Goal: Task Accomplishment & Management: Complete application form

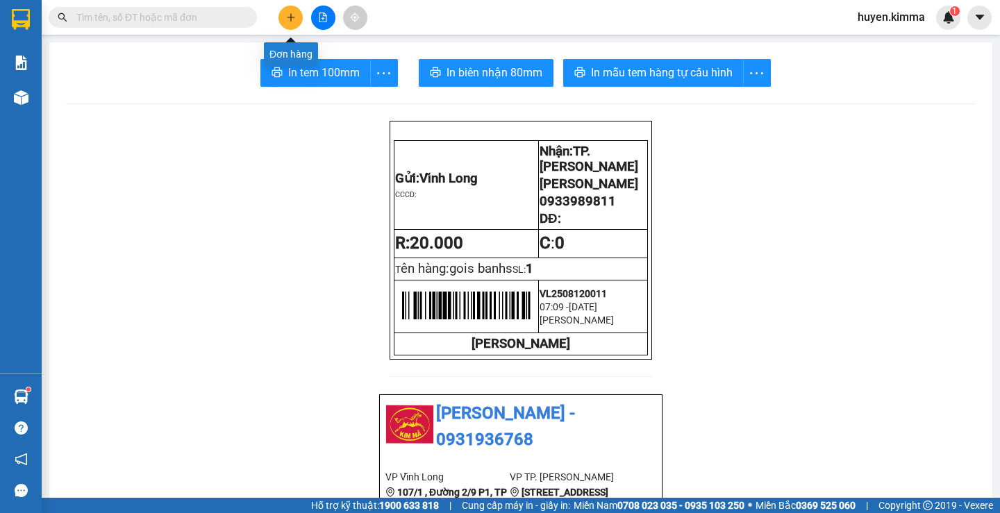
click at [293, 19] on icon "plus" at bounding box center [291, 17] width 10 height 10
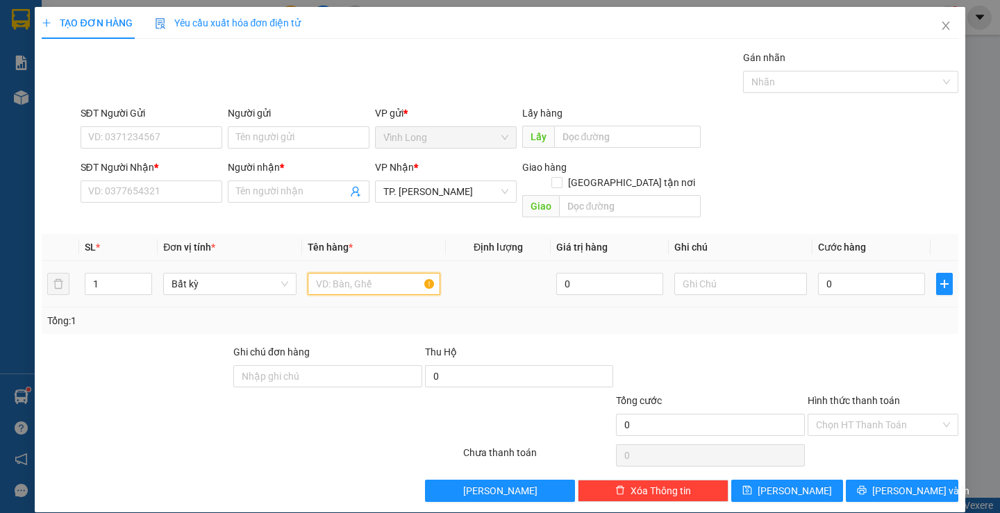
click at [383, 273] on input "text" at bounding box center [374, 284] width 133 height 22
type input "2"
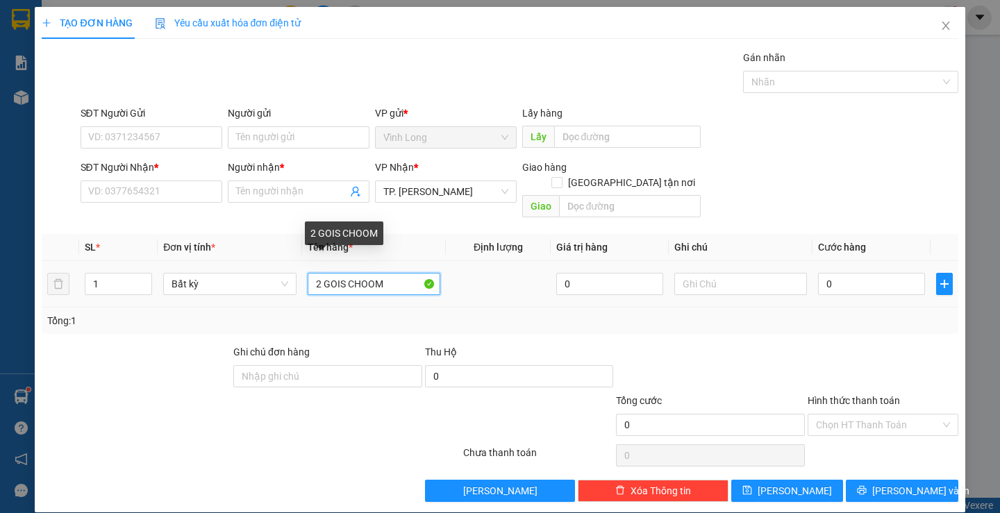
drag, startPoint x: 395, startPoint y: 265, endPoint x: 359, endPoint y: 267, distance: 36.2
click at [359, 273] on input "2 GOIS CHOOM" at bounding box center [374, 284] width 133 height 22
type input "2 GOIS CHÔM CHÔM"
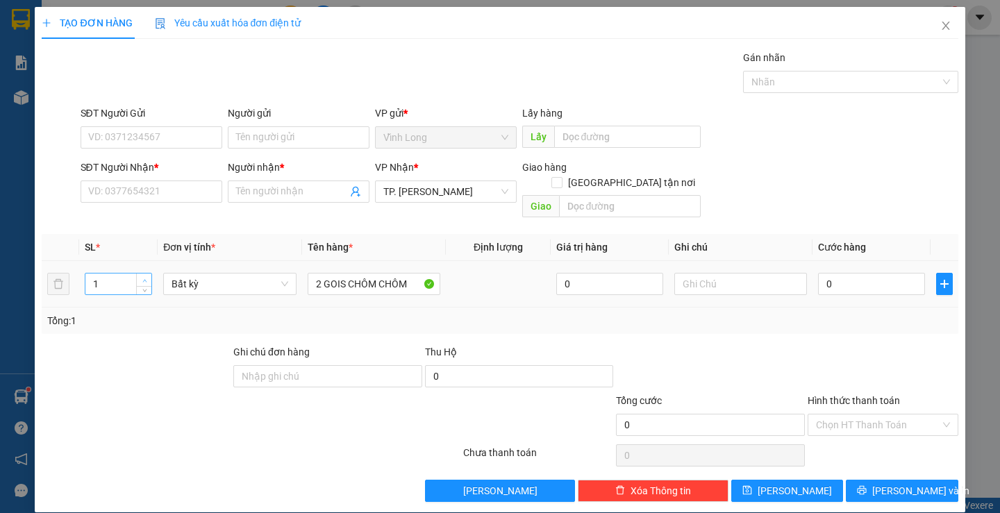
type input "2"
click at [145, 276] on span "up" at bounding box center [144, 280] width 8 height 8
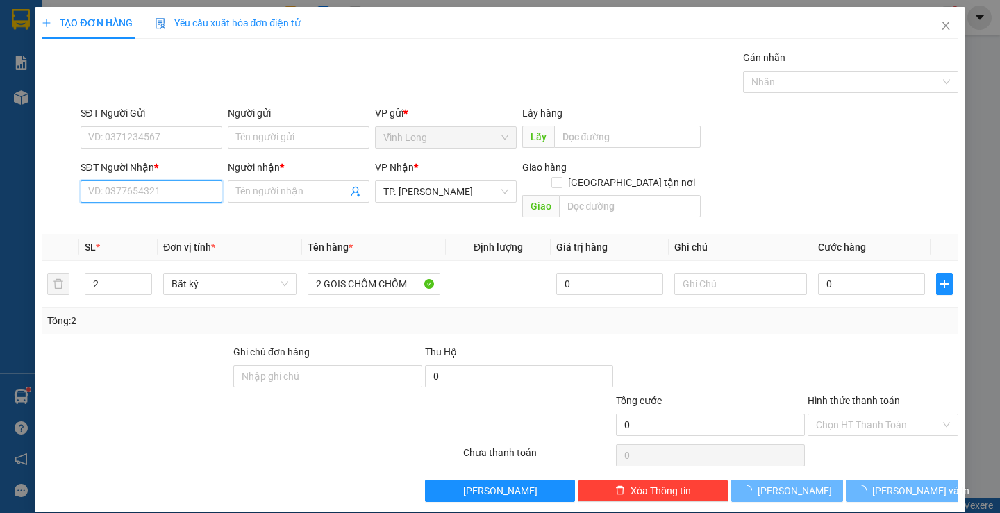
click at [160, 187] on input "SĐT Người Nhận *" at bounding box center [152, 191] width 142 height 22
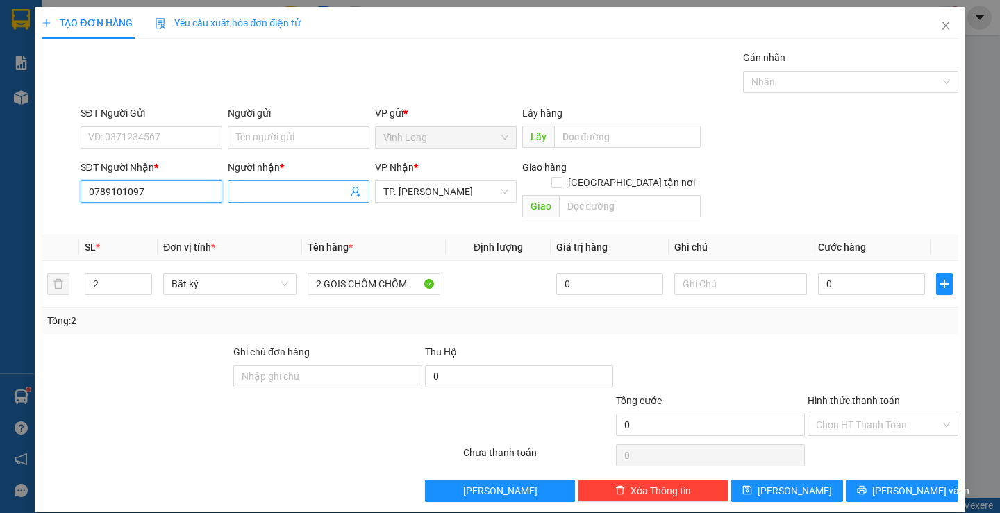
type input "0789101097"
click at [314, 197] on input "Người nhận *" at bounding box center [291, 191] width 111 height 15
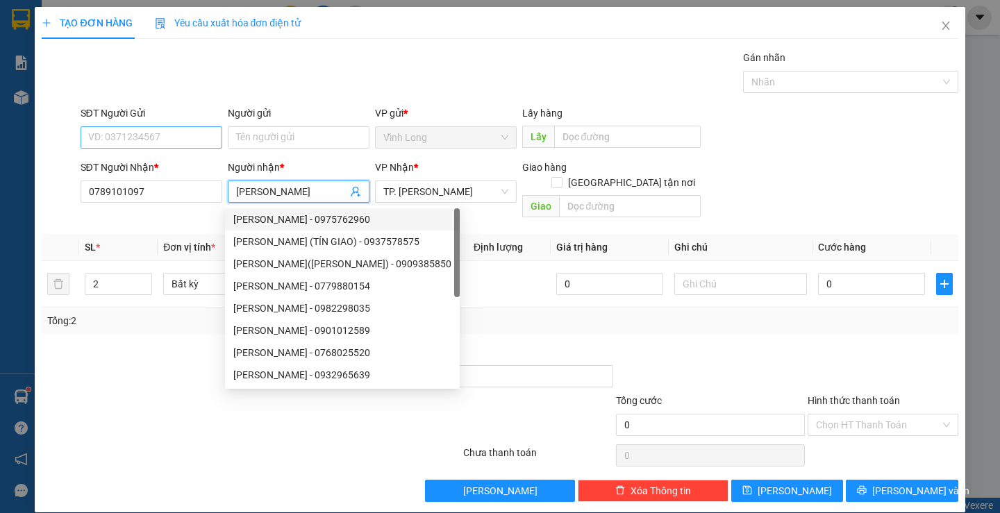
type input "[PERSON_NAME]"
click at [183, 140] on input "SĐT Người Gửi" at bounding box center [152, 137] width 142 height 22
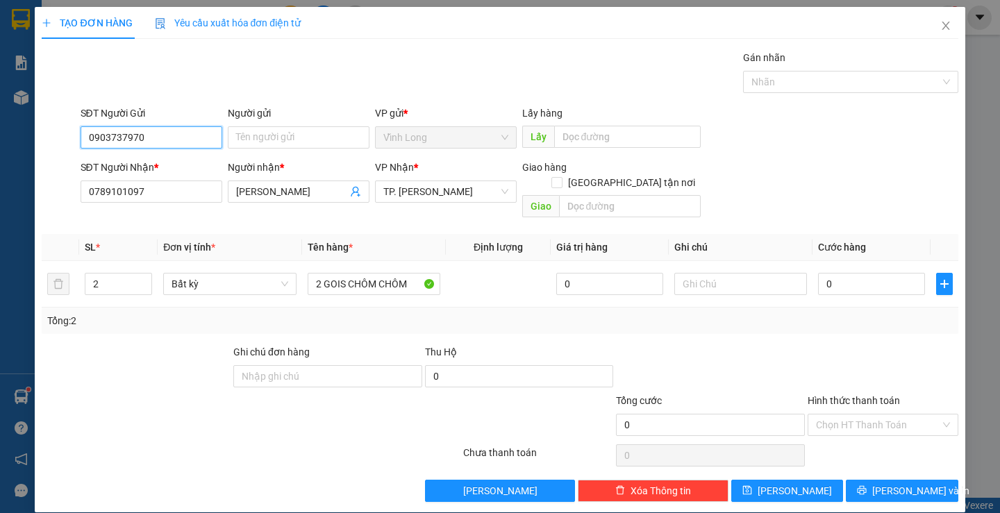
click at [121, 137] on input "0903737970" at bounding box center [152, 137] width 142 height 22
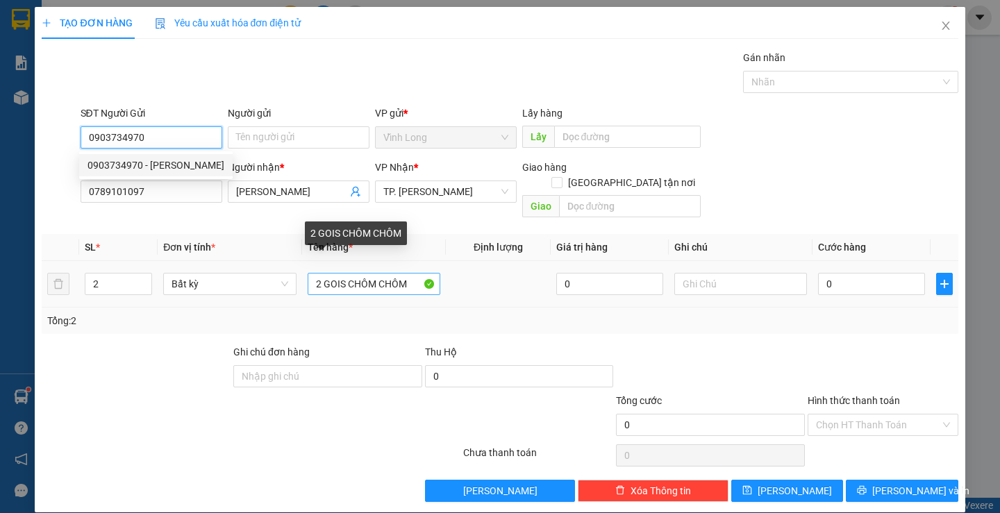
type input "0903734970"
drag, startPoint x: 342, startPoint y: 267, endPoint x: 312, endPoint y: 268, distance: 29.9
click at [314, 273] on input "2 GOIS CHÔM CHÔM" at bounding box center [374, 284] width 133 height 22
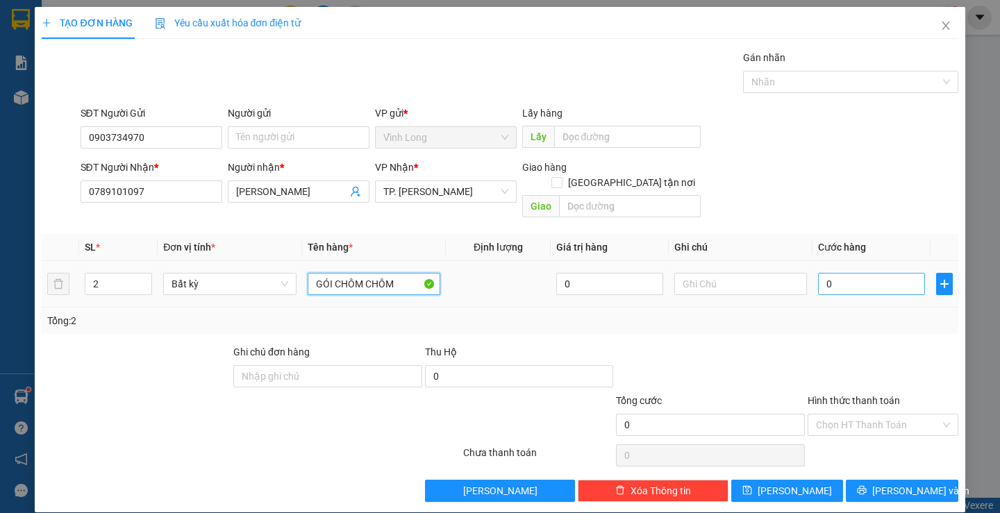
type input "GÓI CHÔM CHÔM"
click at [857, 276] on input "0" at bounding box center [871, 284] width 107 height 22
type input "5"
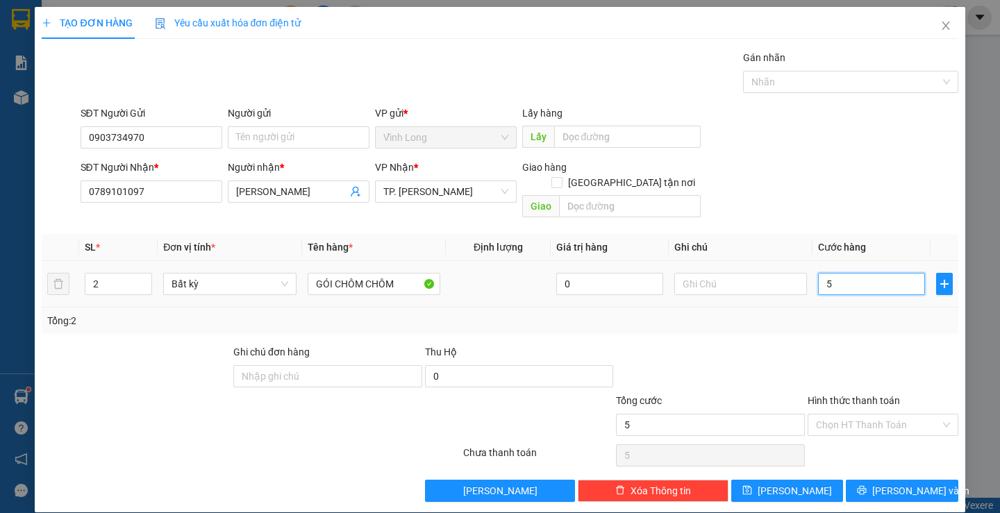
type input "50"
type input "50.000"
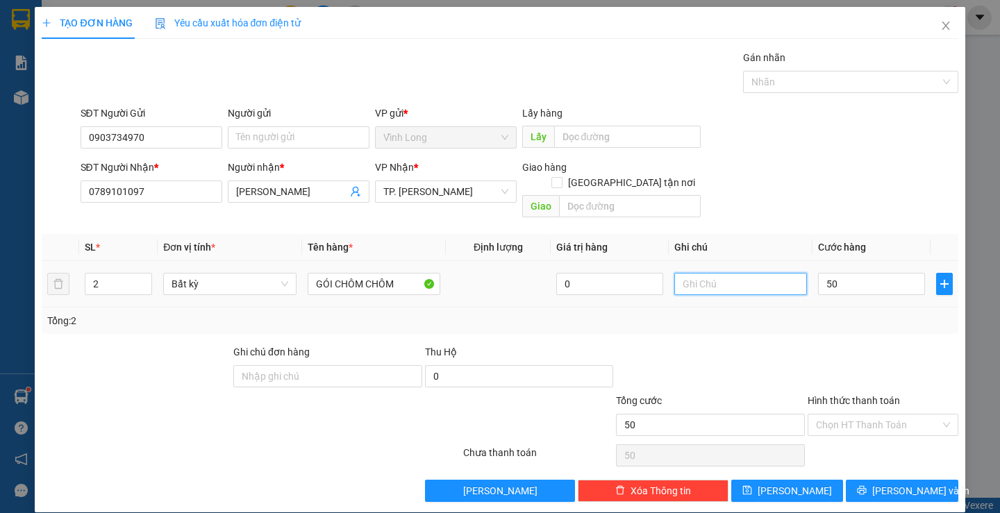
type input "50.000"
click at [711, 273] on input "text" at bounding box center [740, 284] width 133 height 22
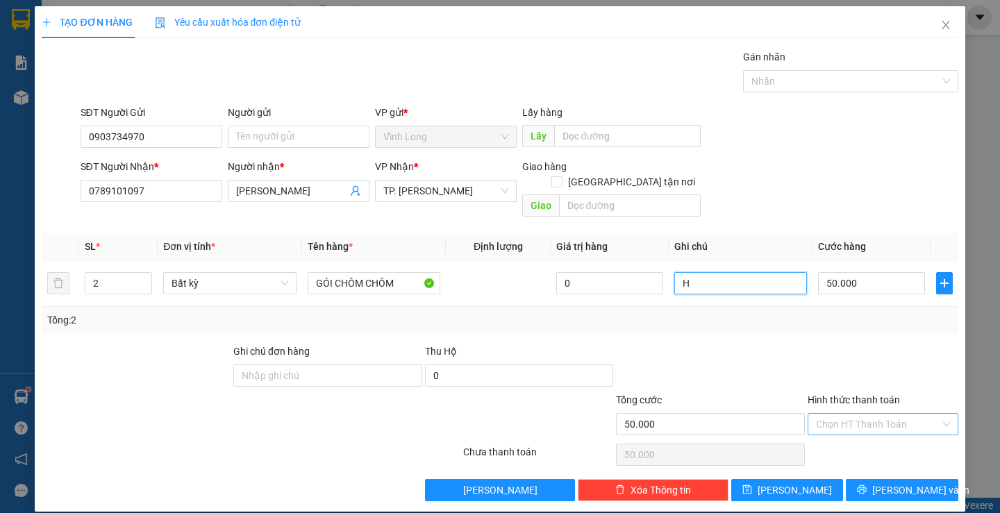
type input "H"
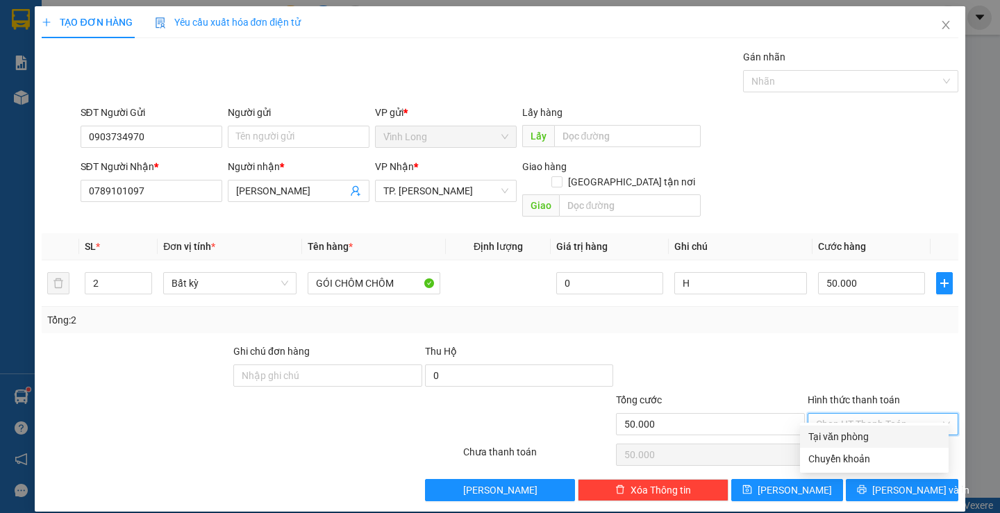
drag, startPoint x: 880, startPoint y: 408, endPoint x: 866, endPoint y: 430, distance: 25.8
click at [879, 414] on input "Hình thức thanh toán" at bounding box center [878, 424] width 124 height 21
click at [863, 435] on div "Tại văn phòng" at bounding box center [874, 436] width 132 height 15
type input "0"
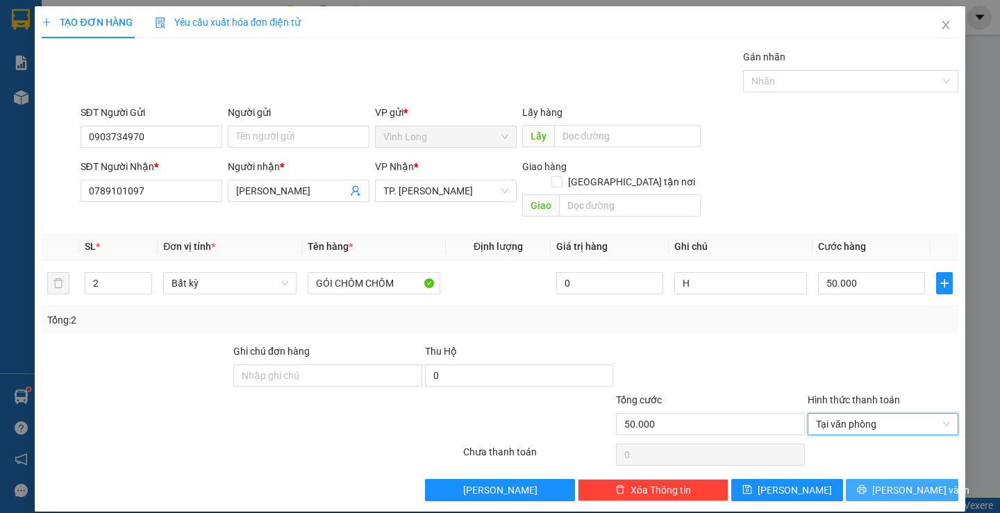
click at [894, 485] on button "[PERSON_NAME] và In" at bounding box center [902, 490] width 112 height 22
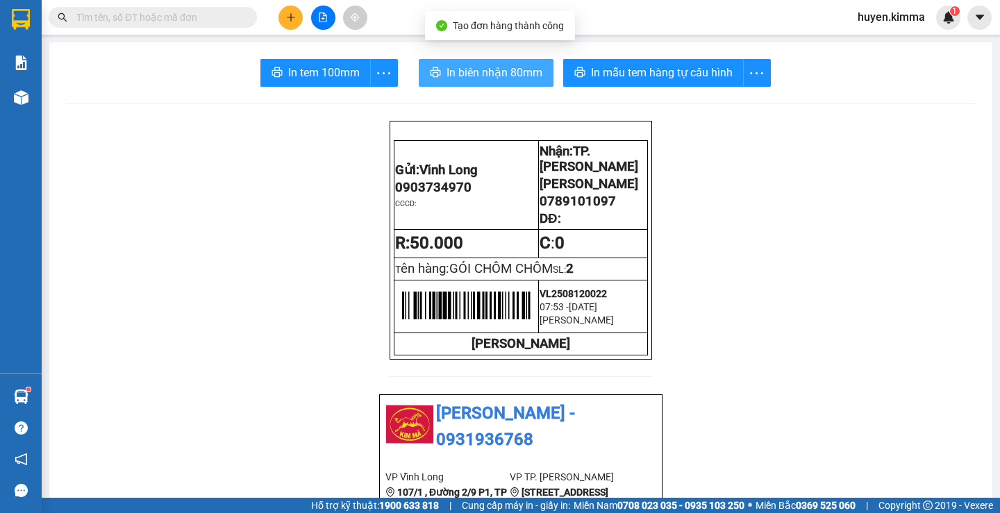
click at [494, 62] on button "In biên nhận 80mm" at bounding box center [486, 73] width 135 height 28
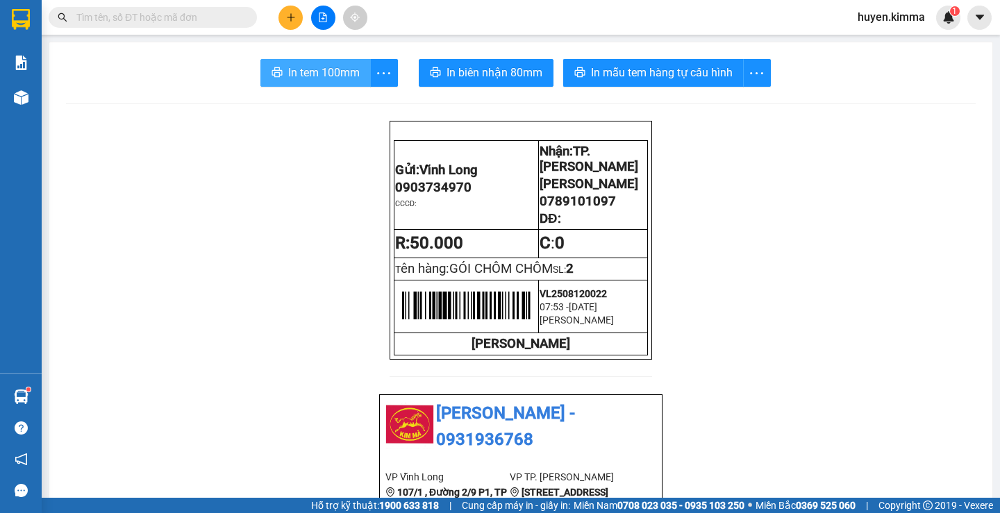
click at [338, 74] on span "In tem 100mm" at bounding box center [324, 72] width 72 height 17
